Goal: Task Accomplishment & Management: Complete application form

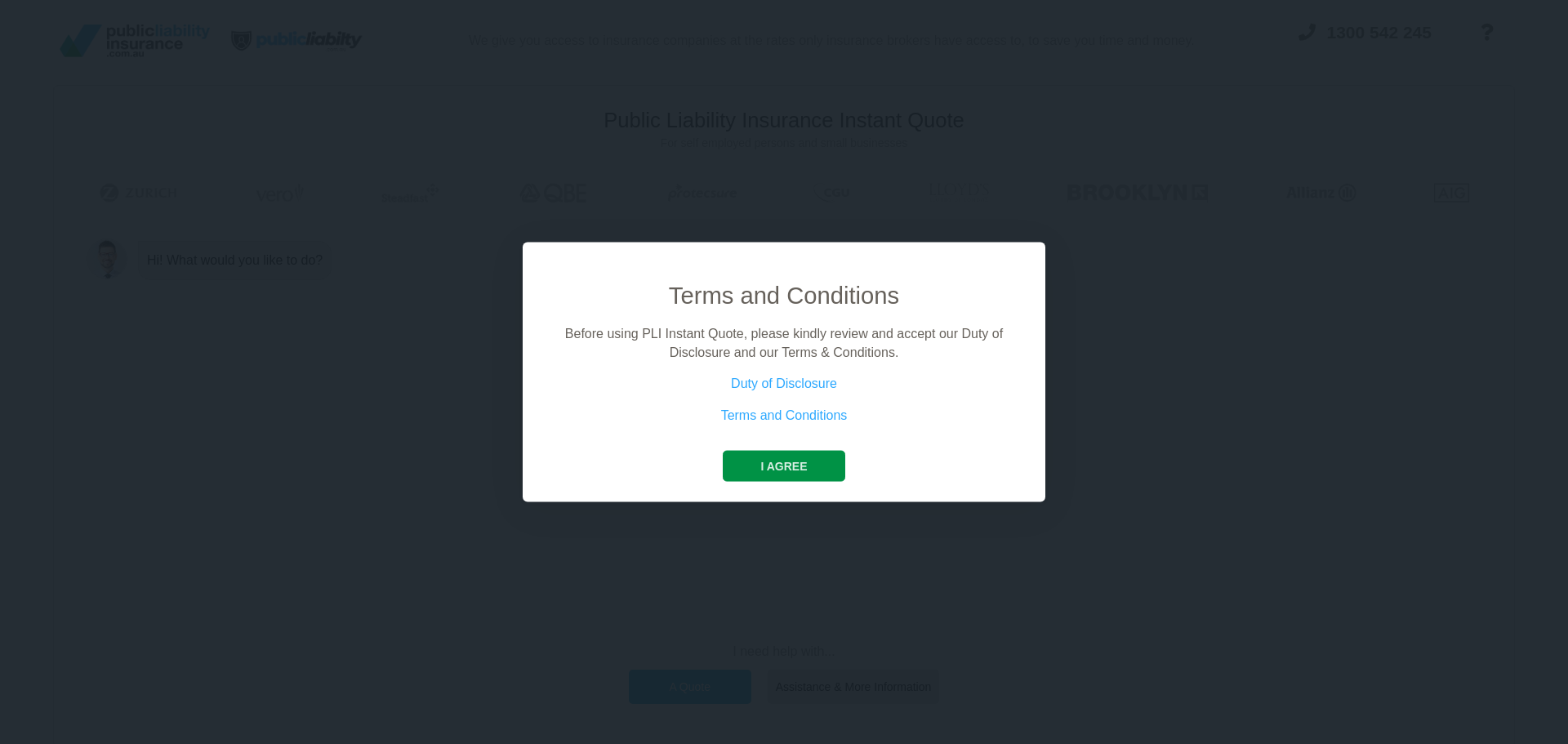
click at [783, 463] on button "I agree" at bounding box center [784, 465] width 122 height 31
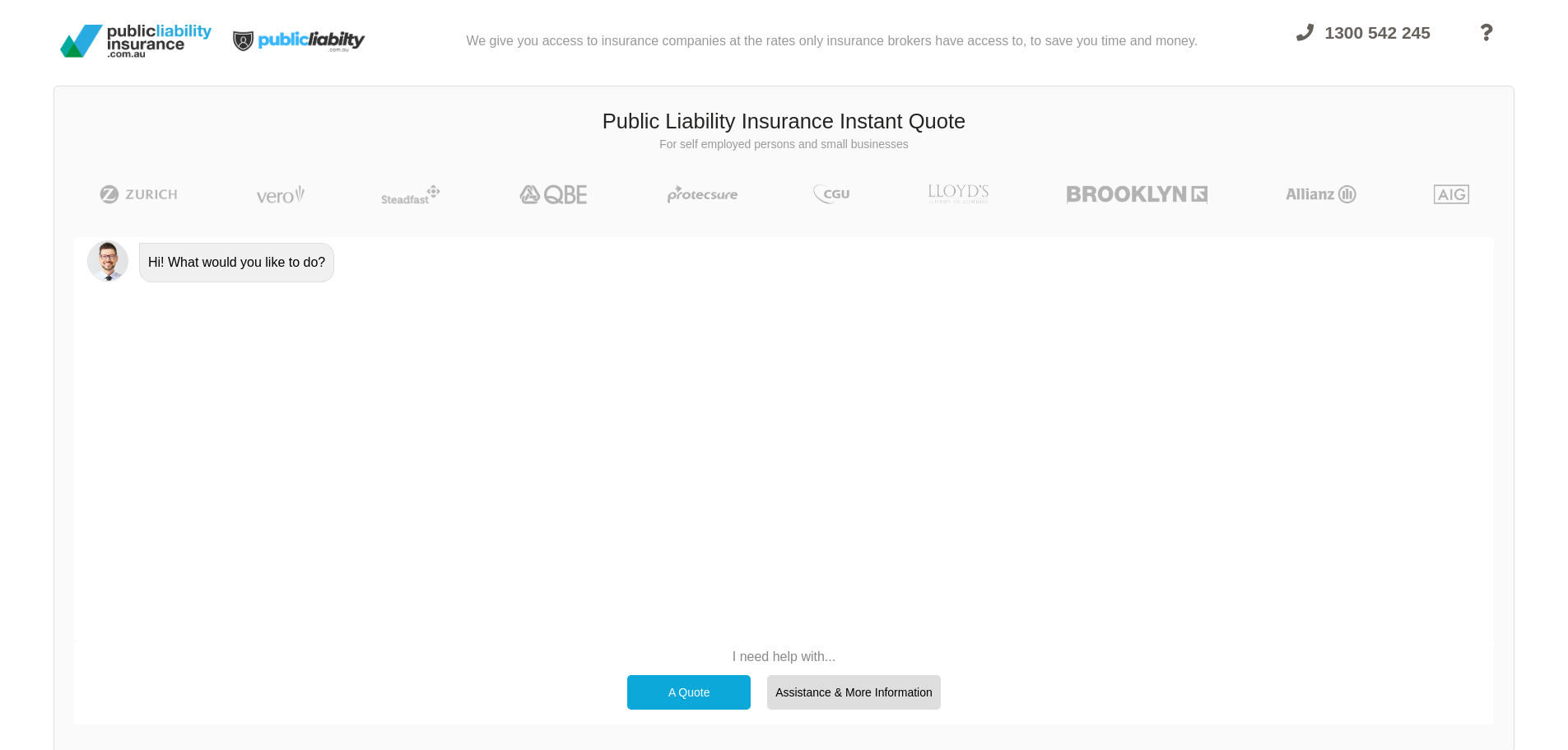
click at [693, 689] on div "A Quote" at bounding box center [689, 691] width 124 height 35
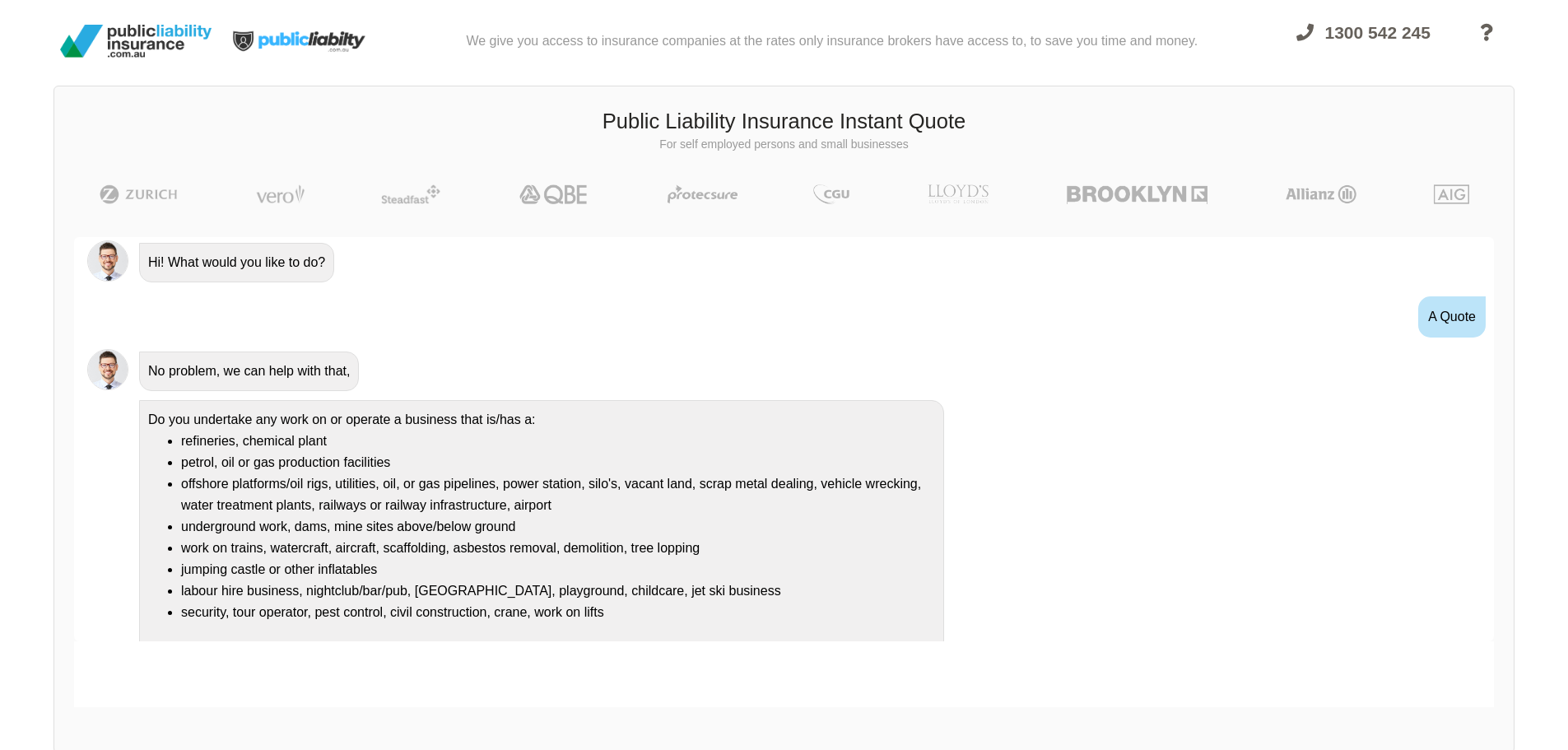
scroll to position [30, 0]
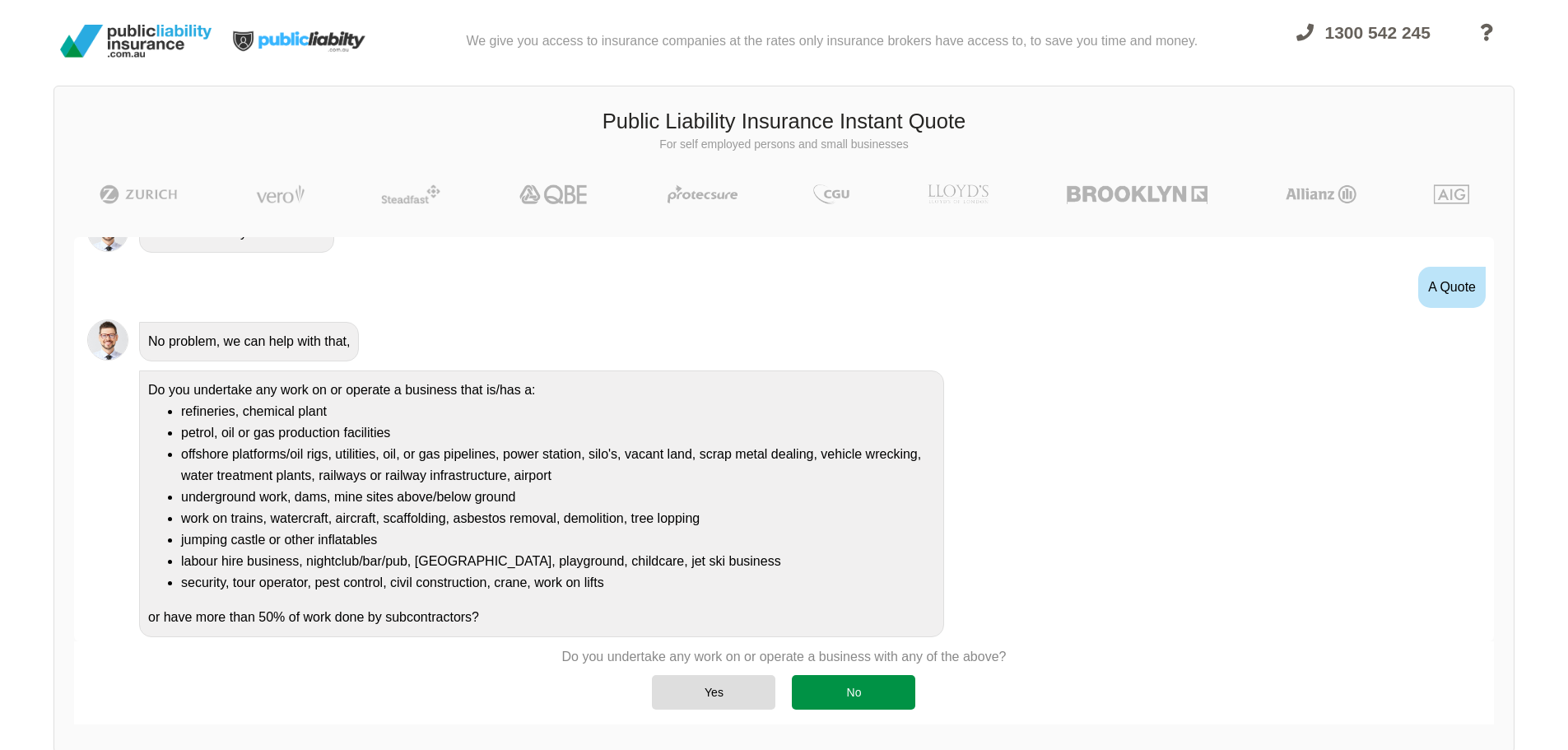
click at [876, 679] on div "No" at bounding box center [854, 691] width 124 height 35
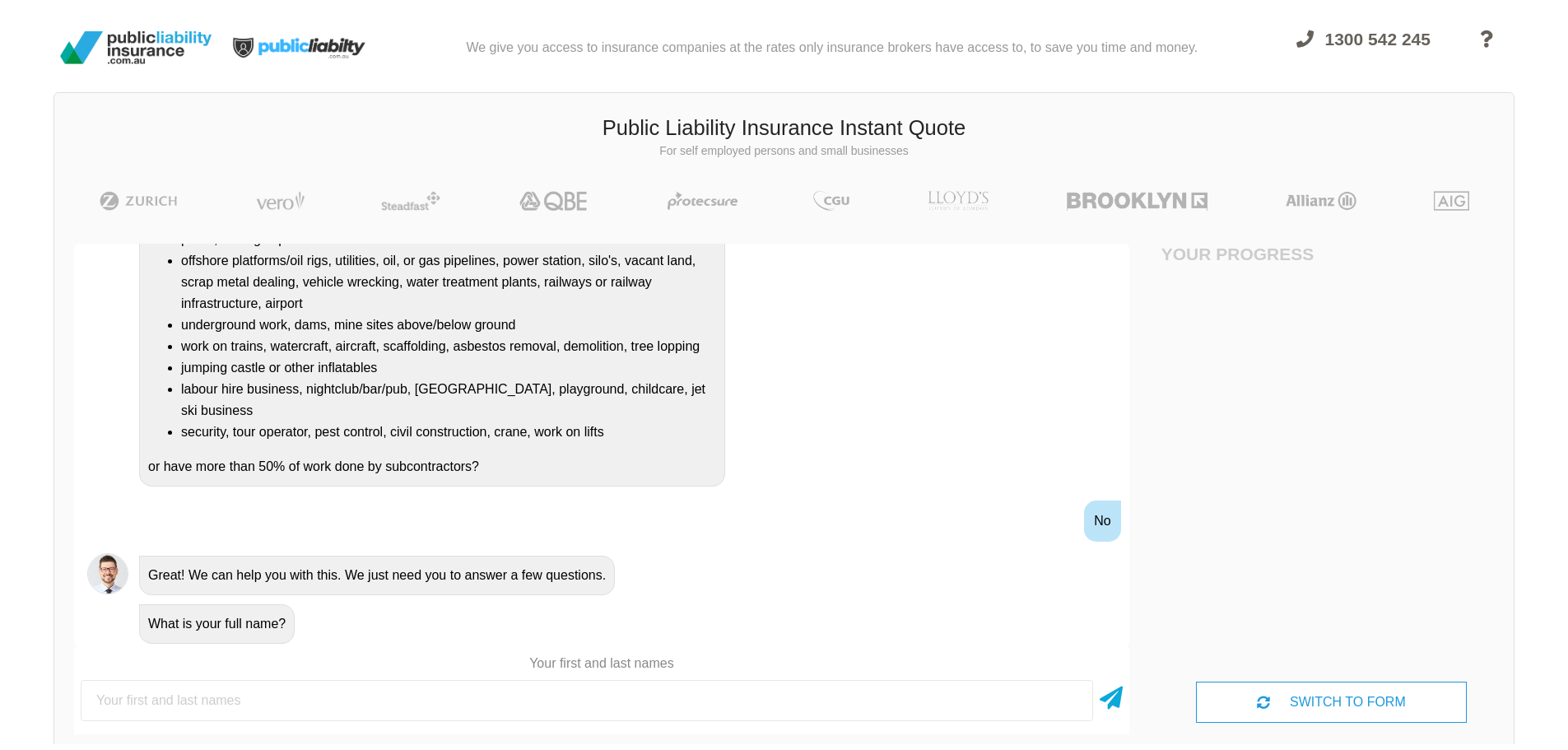
scroll to position [0, 0]
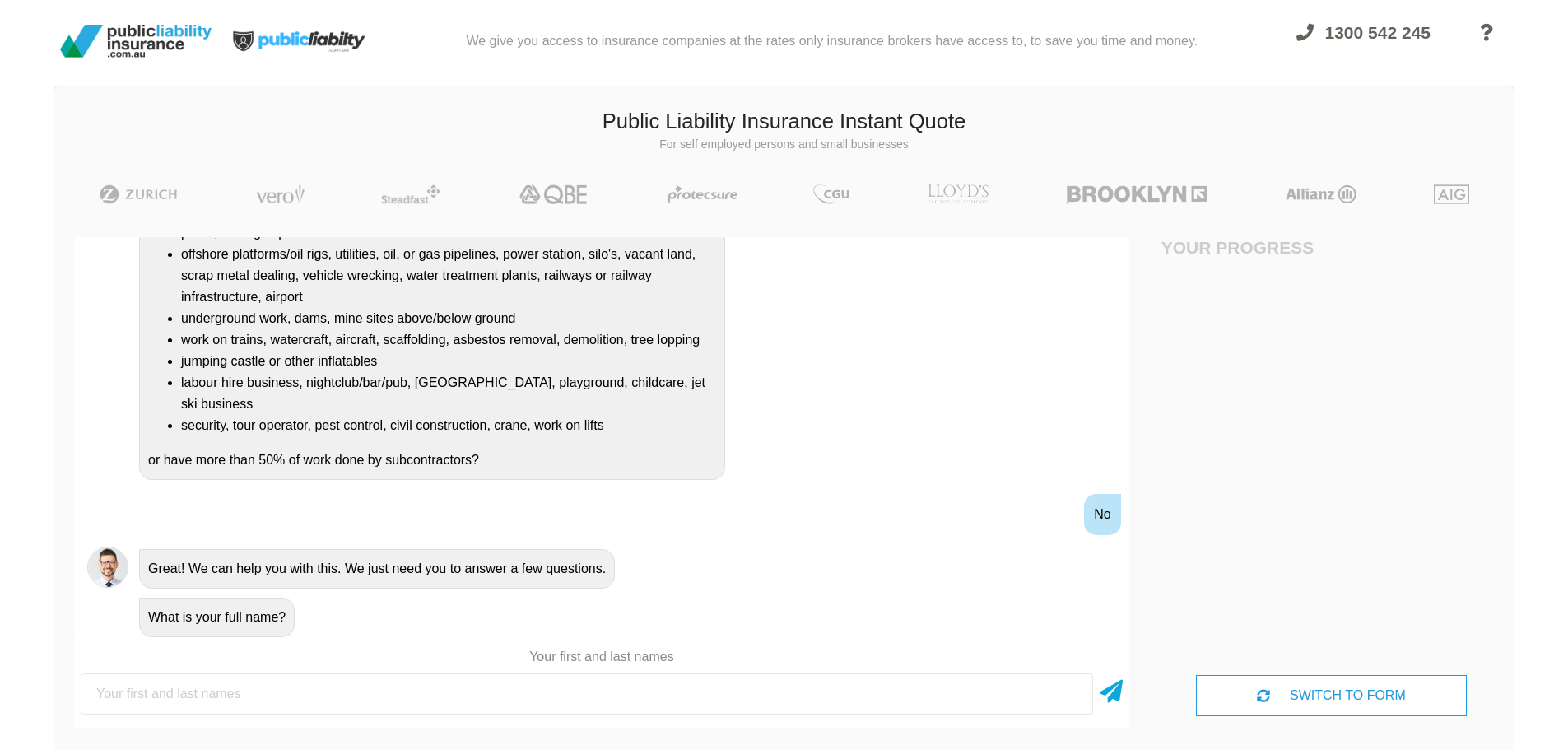
click at [220, 685] on input "text" at bounding box center [586, 694] width 1012 height 42
click at [153, 697] on input "text" at bounding box center [586, 694] width 1012 height 42
type input "Chanel Colombano"
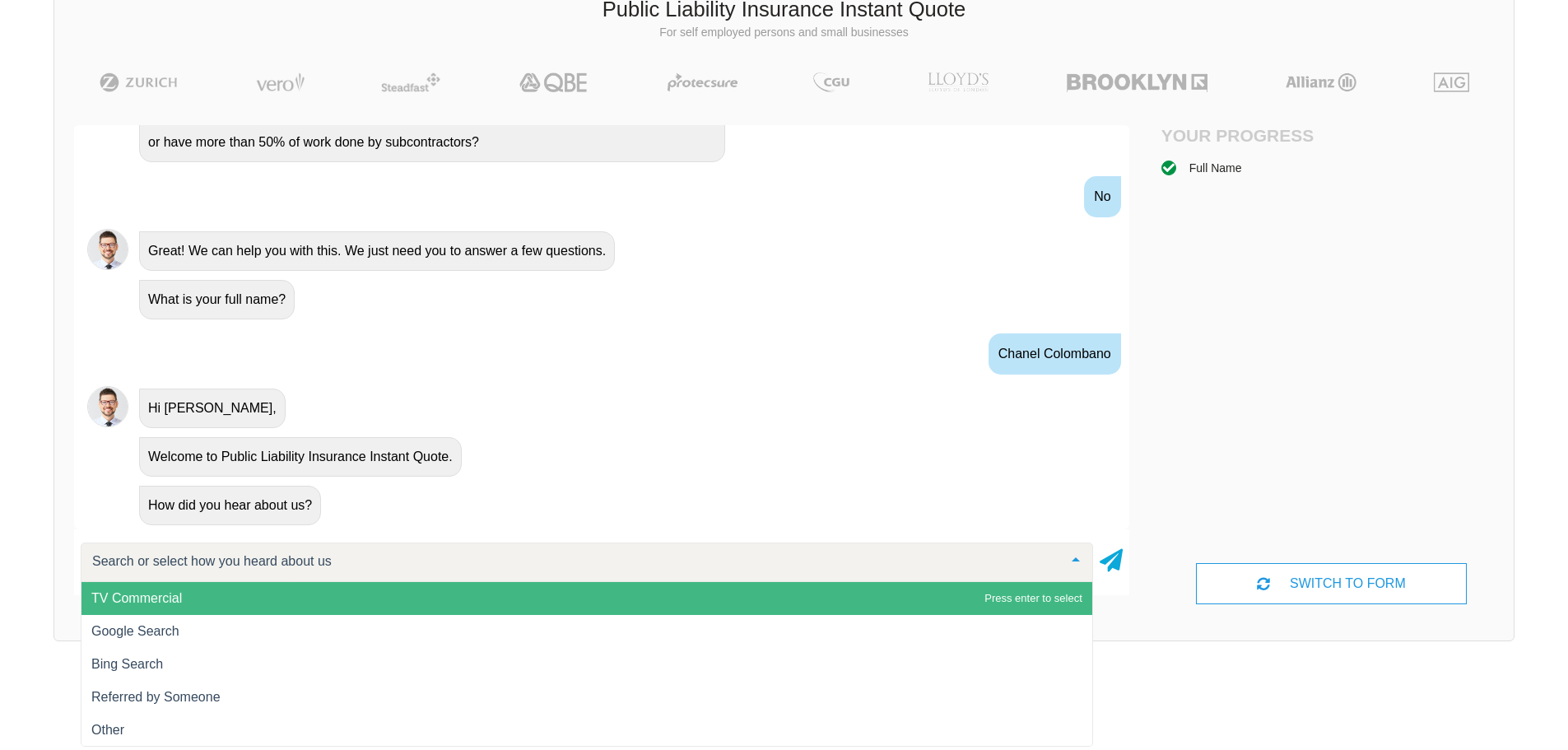
scroll to position [114, 0]
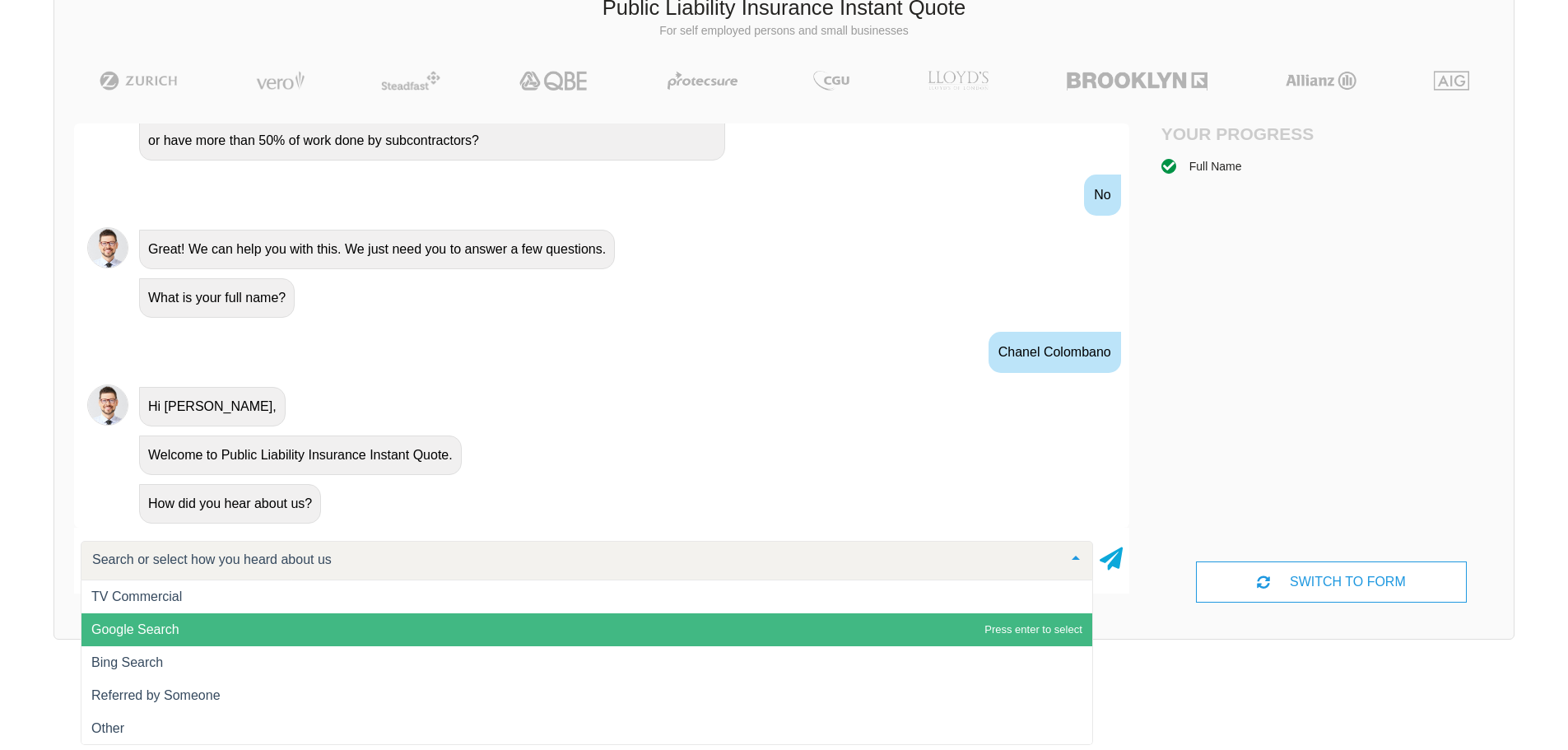
click at [170, 627] on span "Google Search" at bounding box center [136, 629] width 88 height 14
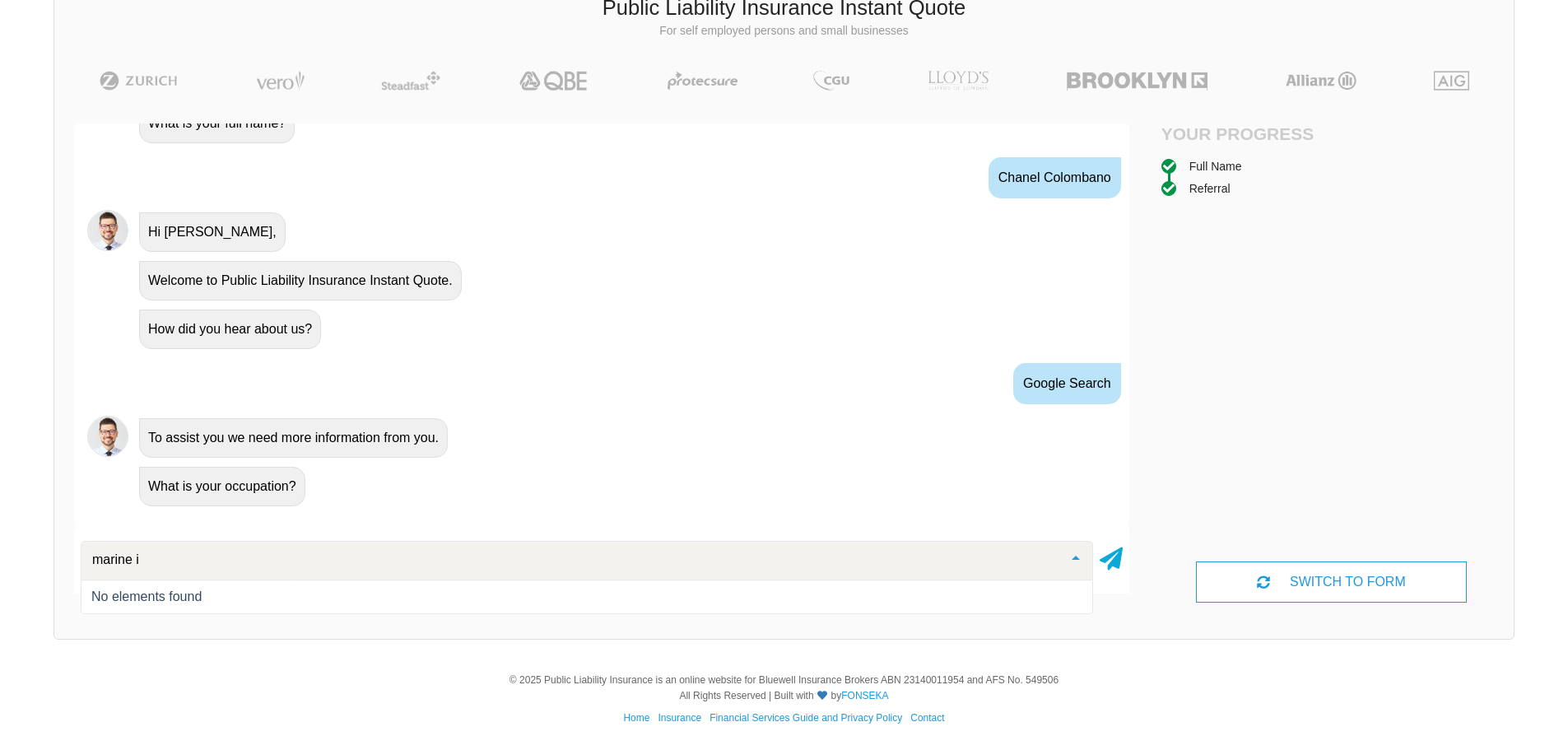
scroll to position [0, 0]
type input "marine"
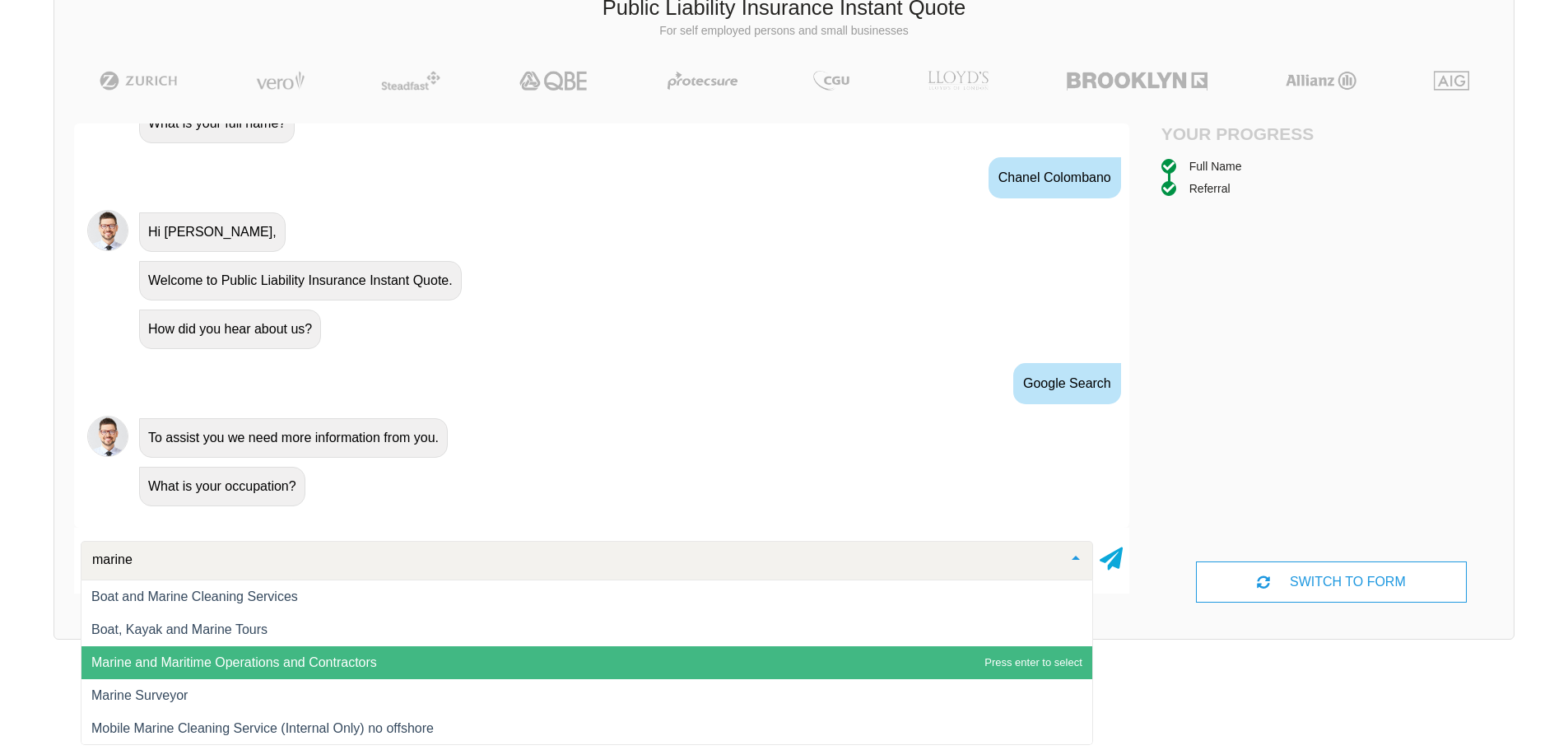
click at [311, 659] on span "Marine and Maritime Operations and Contractors" at bounding box center [234, 662] width 286 height 14
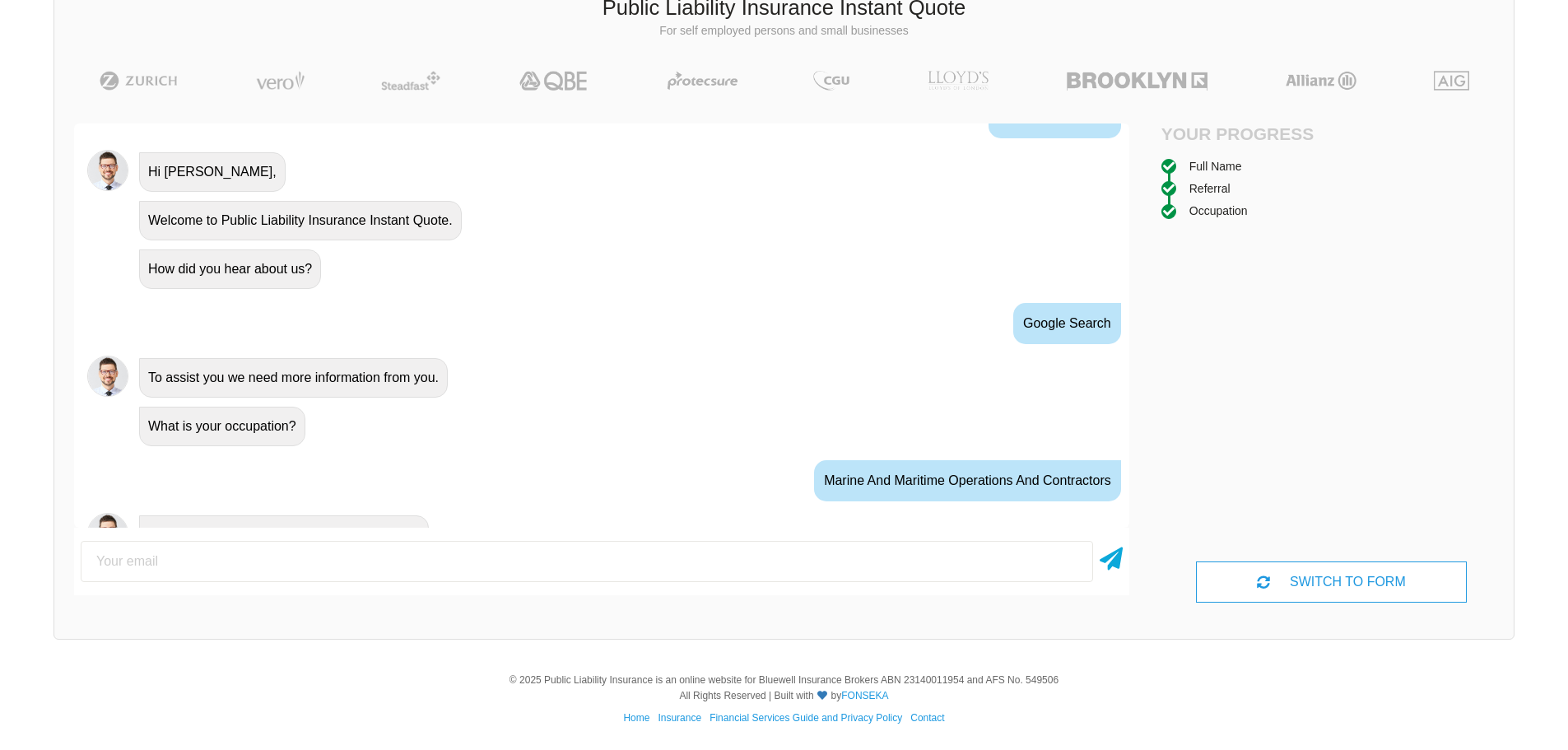
scroll to position [701, 0]
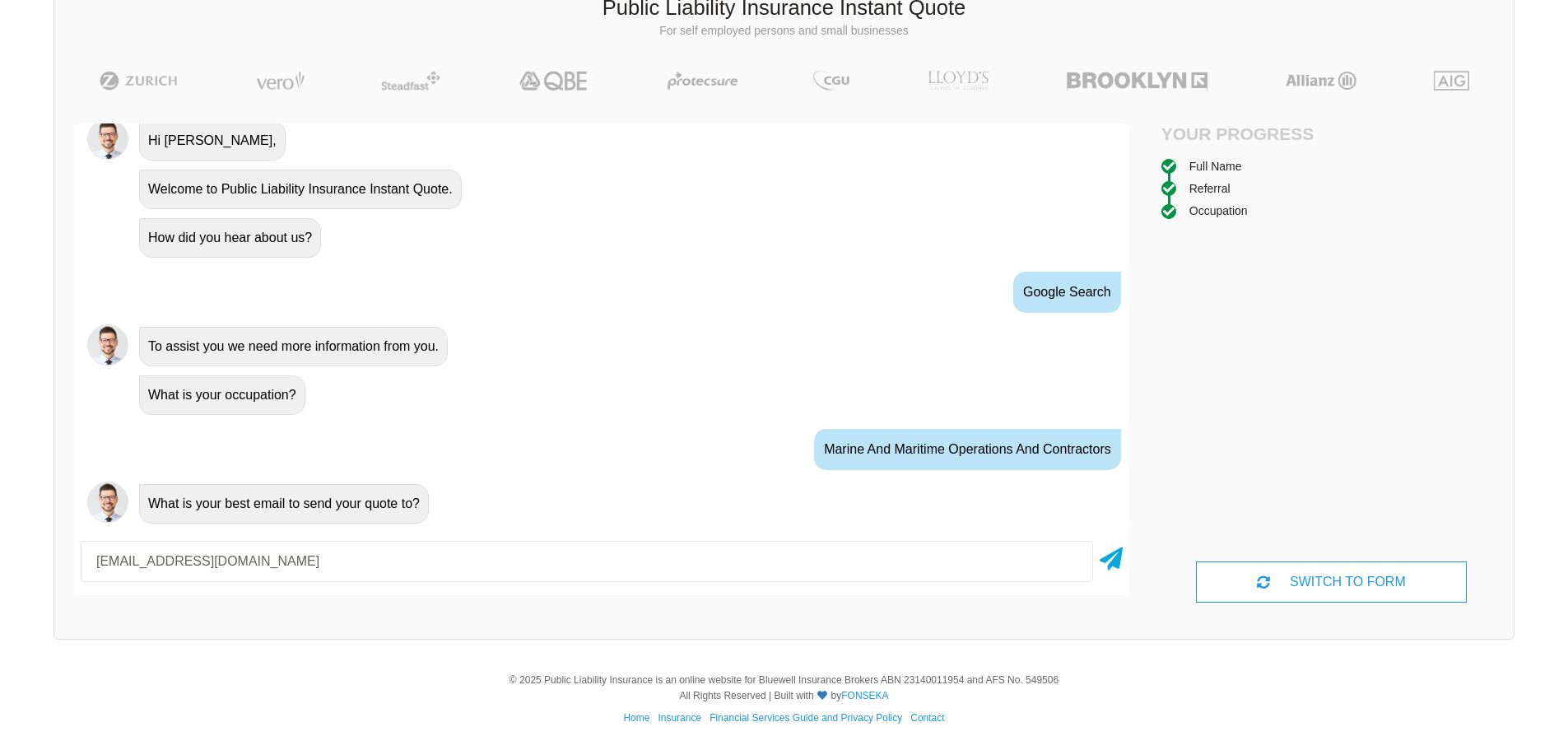
type input "[EMAIL_ADDRESS][DOMAIN_NAME]"
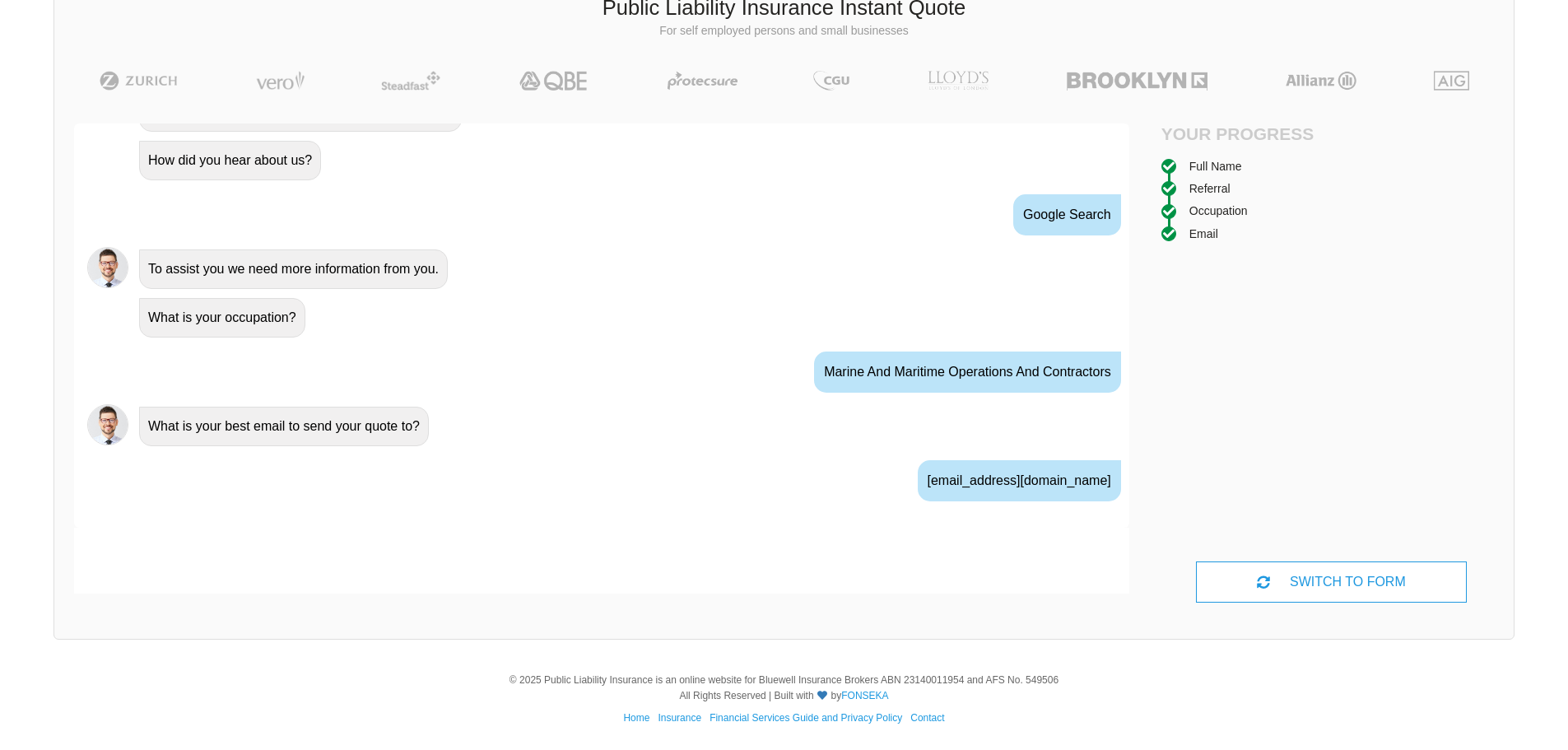
scroll to position [810, 0]
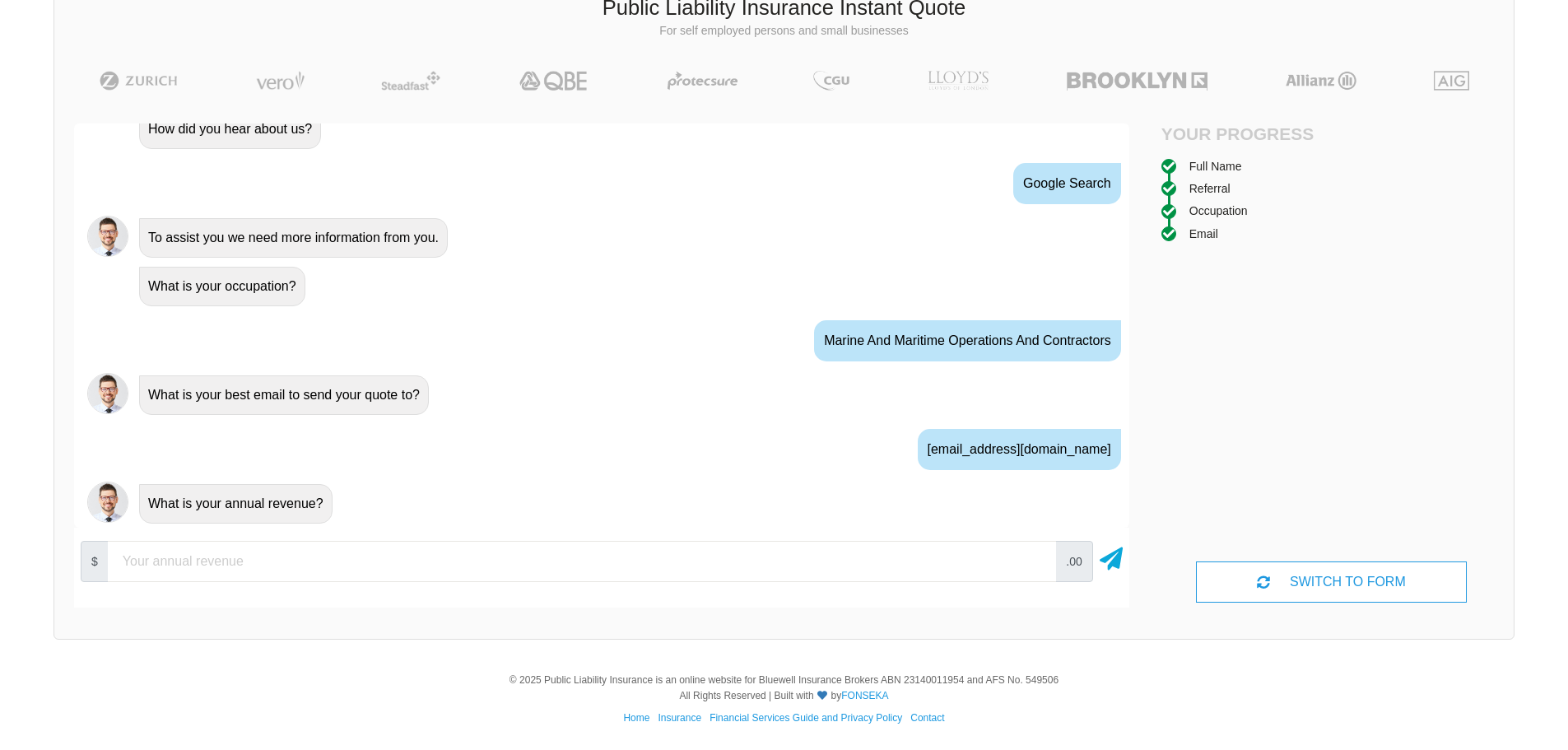
click at [263, 562] on input "number" at bounding box center [582, 561] width 949 height 42
type input "100000"
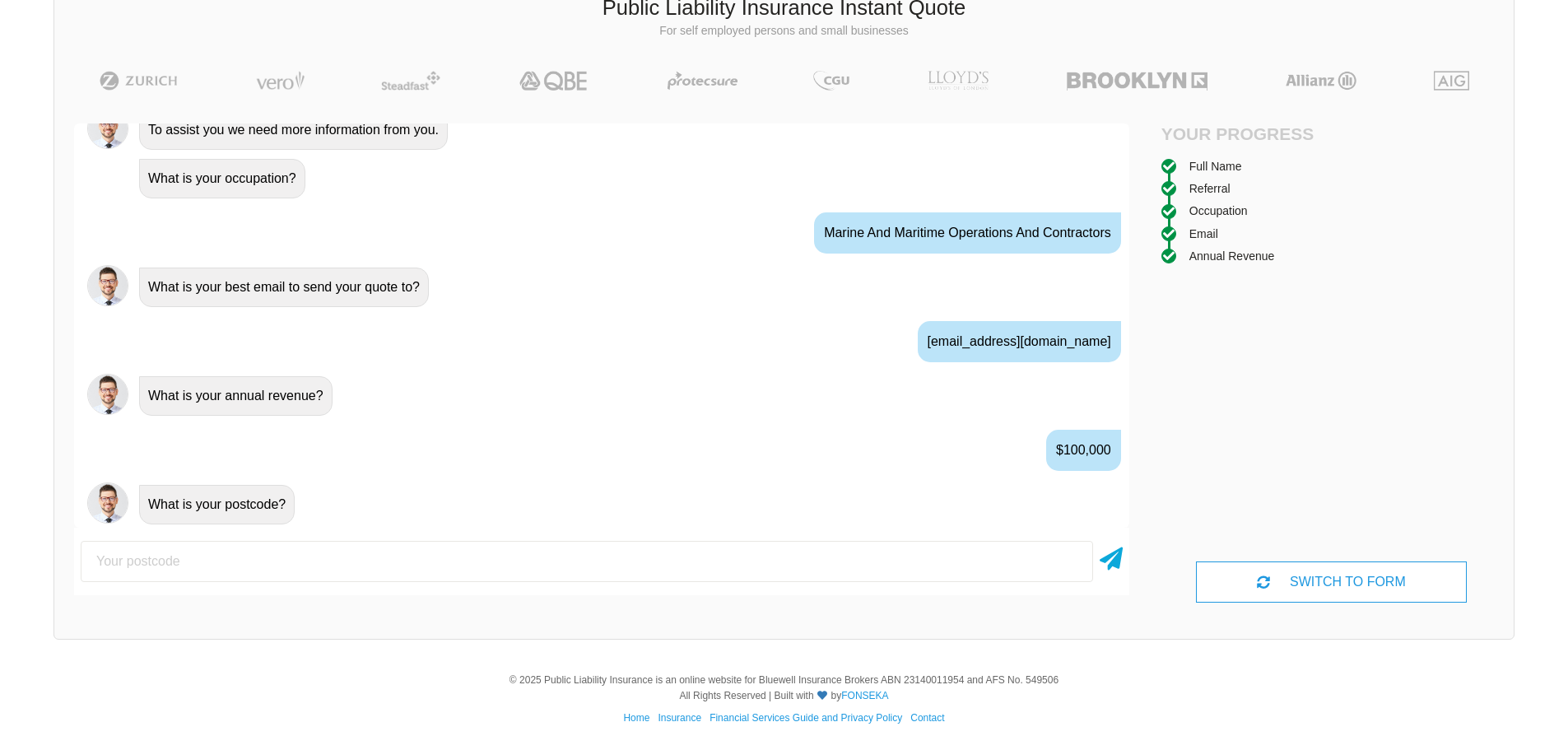
scroll to position [919, 0]
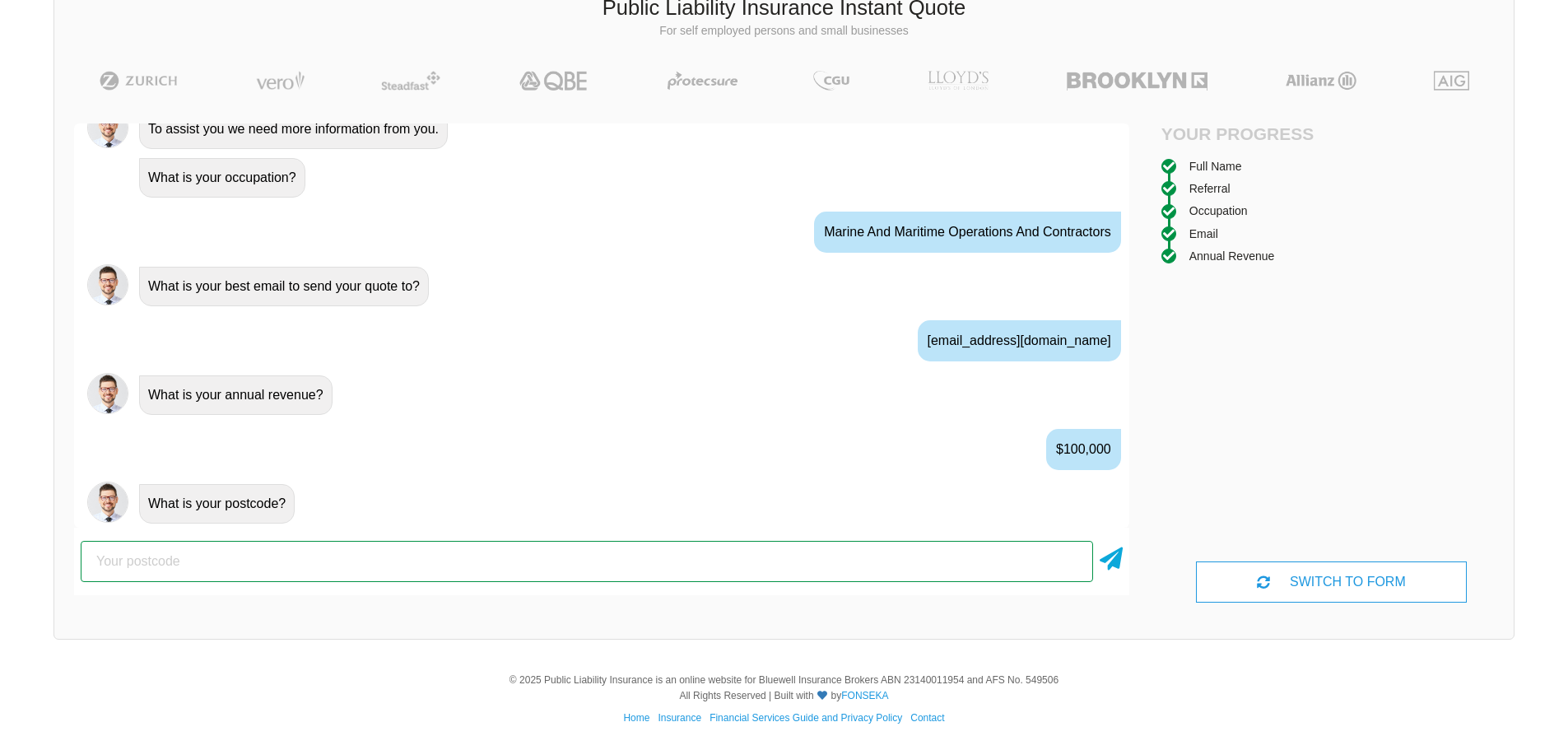
click at [503, 541] on input "number" at bounding box center [586, 561] width 1012 height 42
type input "4852"
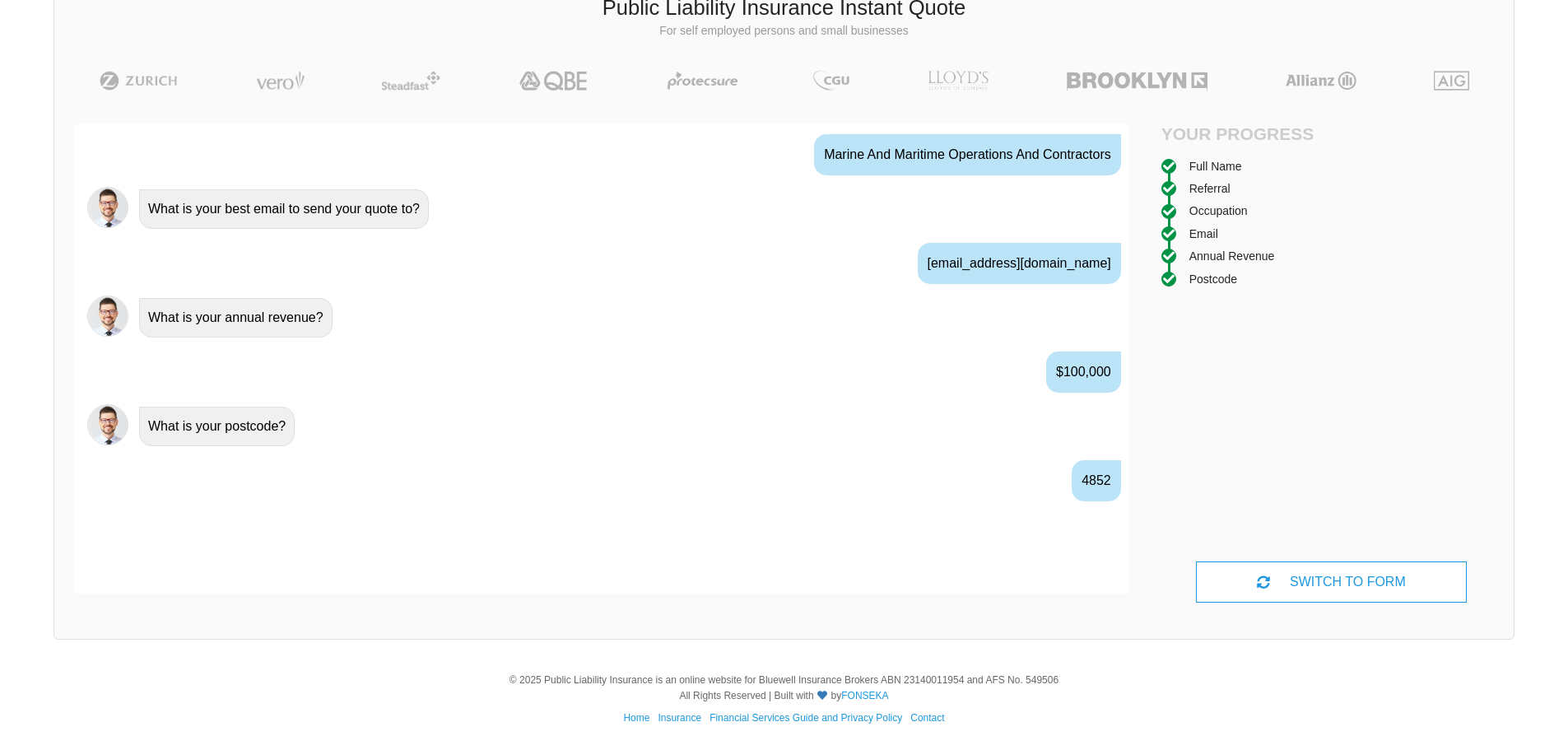
scroll to position [1027, 0]
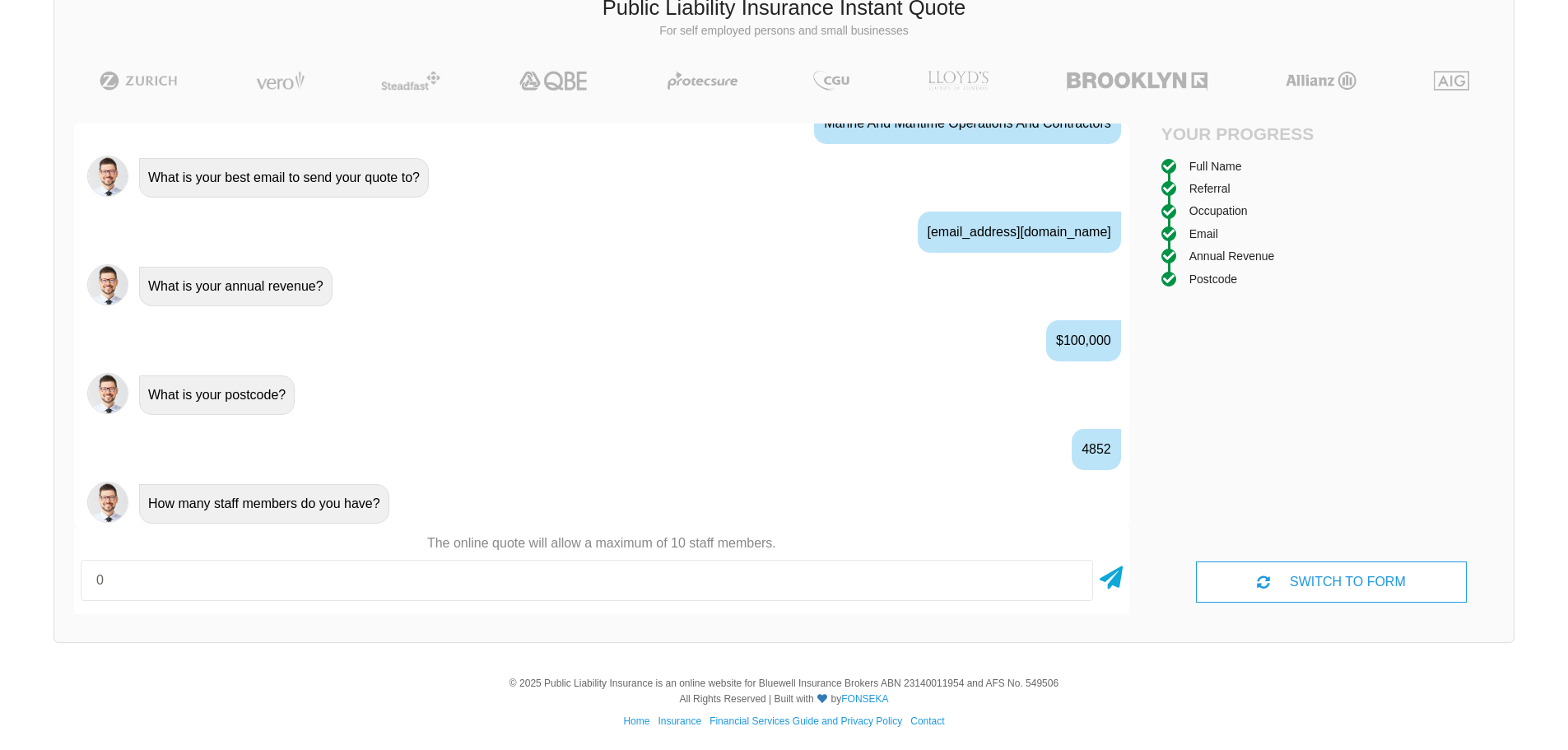
type input "0"
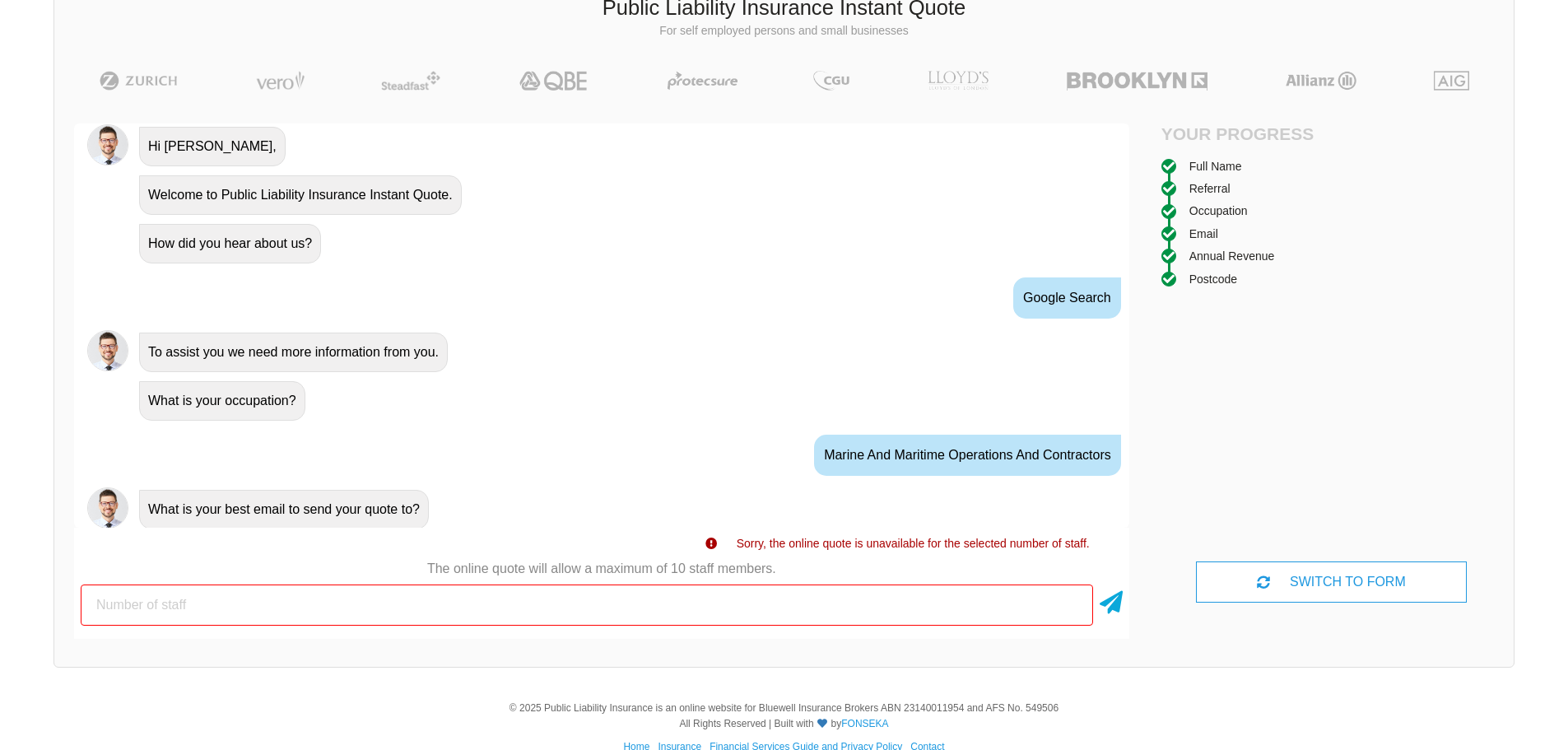
scroll to position [1044, 0]
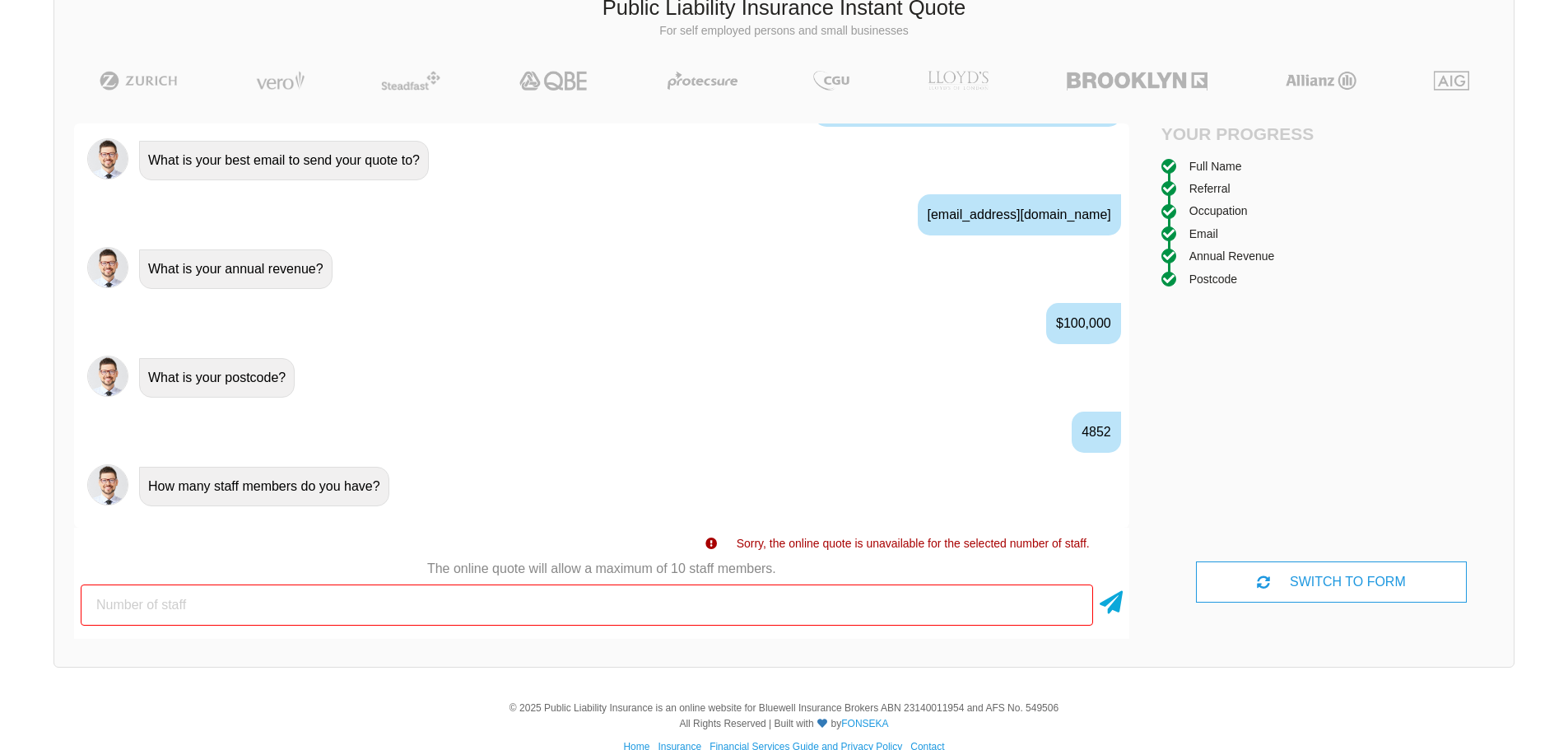
click at [299, 596] on input "number" at bounding box center [586, 605] width 1012 height 42
type input "1"
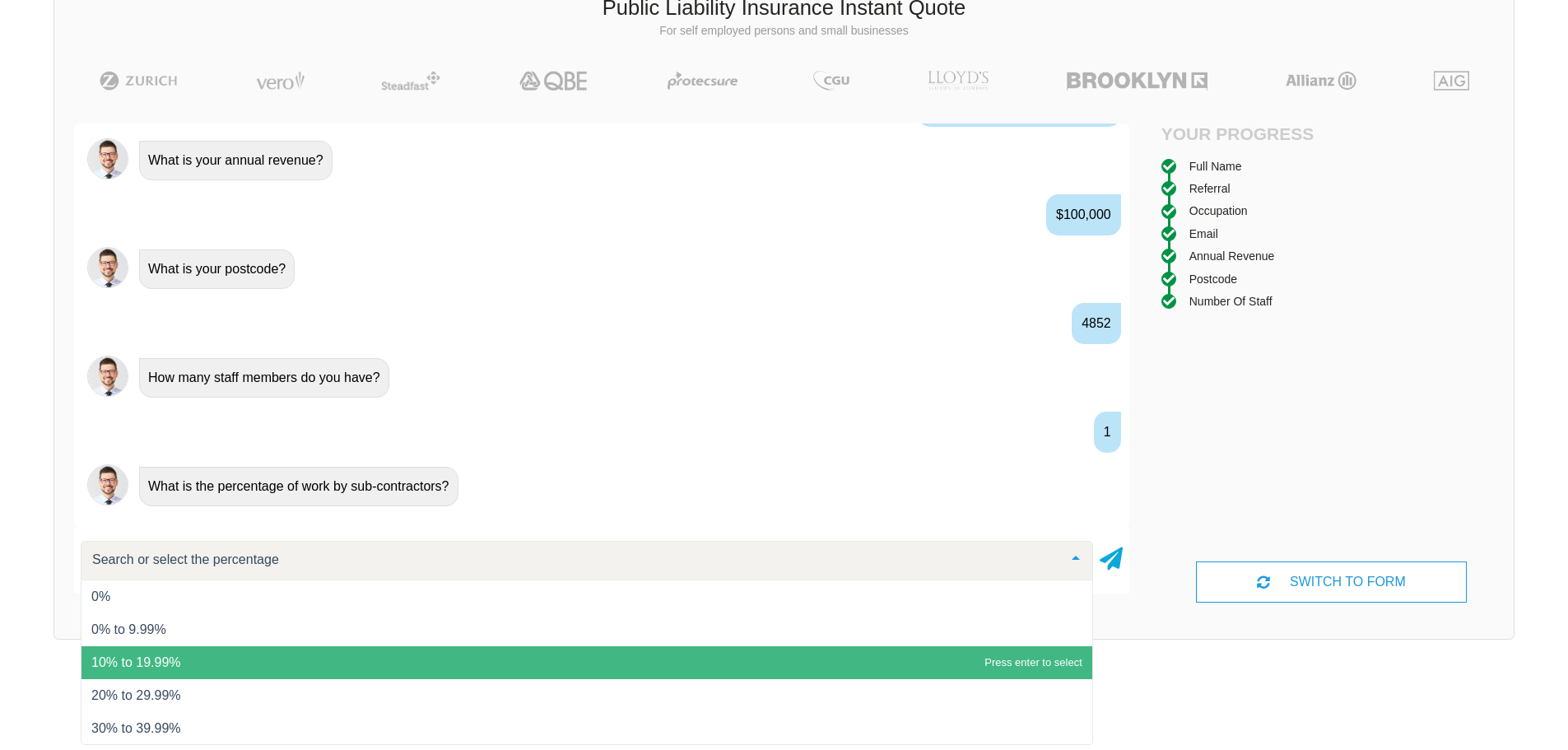
scroll to position [67, 0]
